Goal: Task Accomplishment & Management: Use online tool/utility

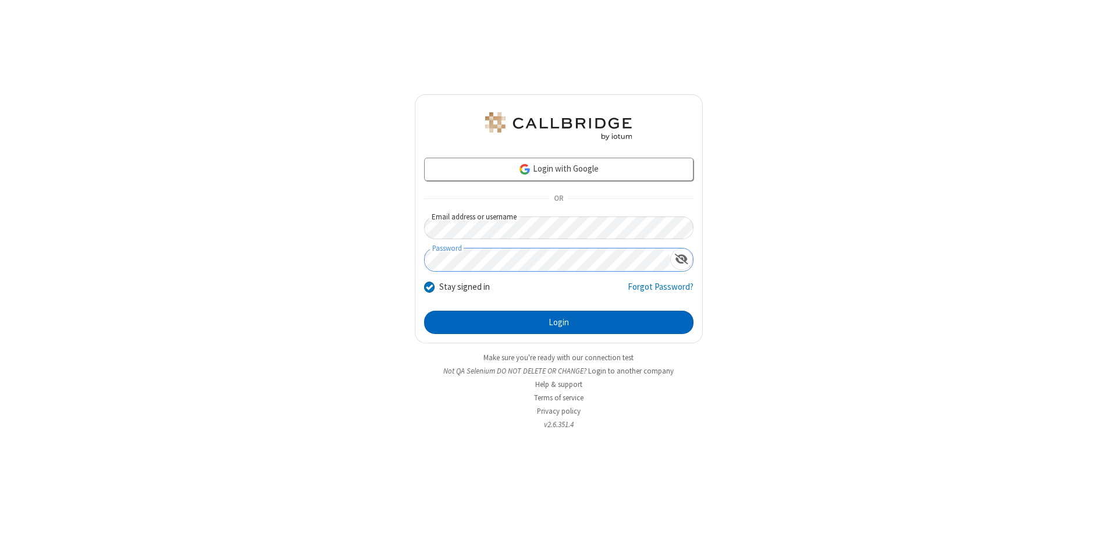
click at [559, 322] on button "Login" at bounding box center [558, 322] width 269 height 23
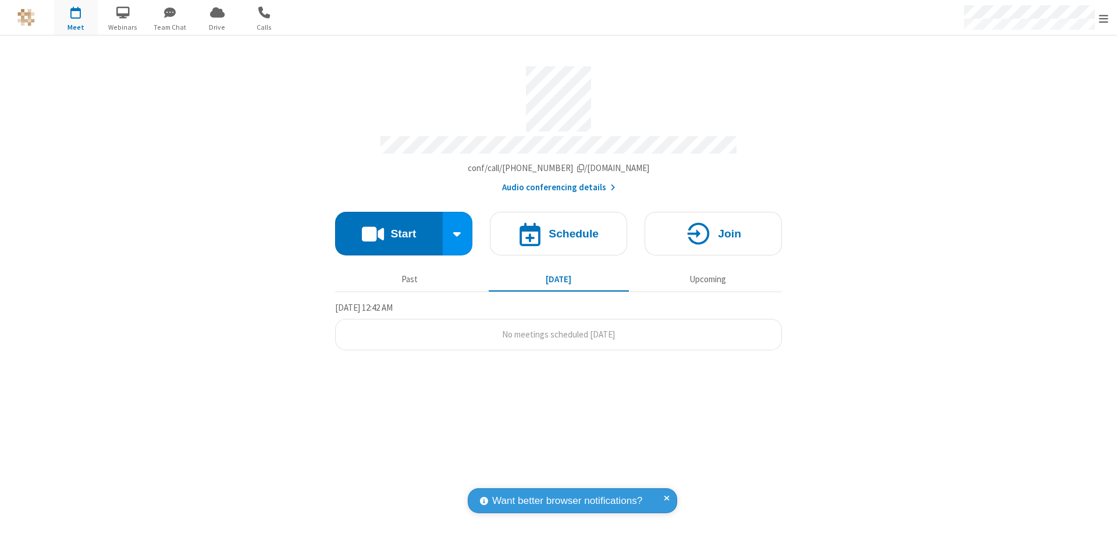
click at [389, 228] on button "Start" at bounding box center [389, 234] width 108 height 44
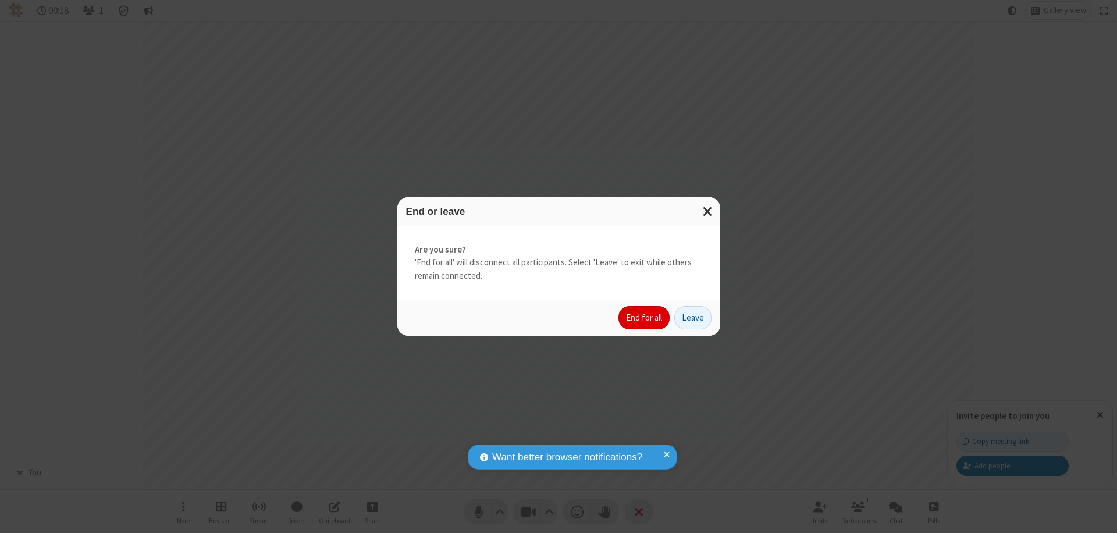
click at [645, 318] on button "End for all" at bounding box center [644, 317] width 51 height 23
